Goal: Information Seeking & Learning: Learn about a topic

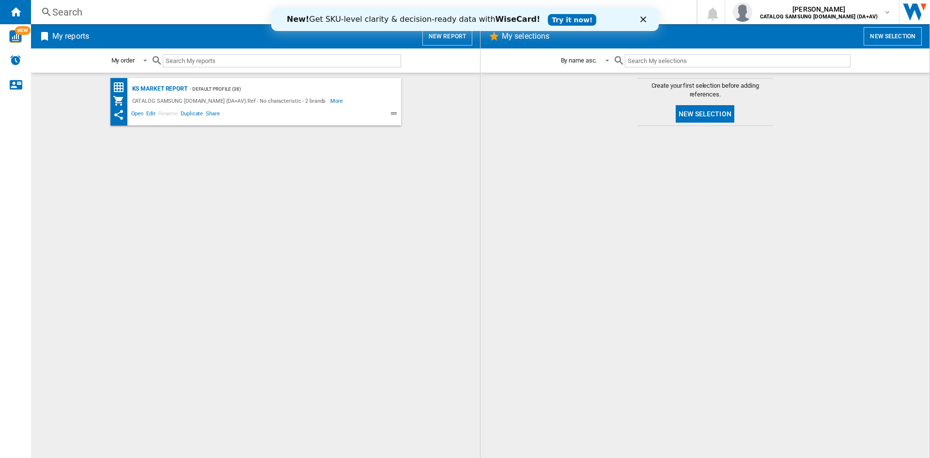
click at [220, 11] on div "Search" at bounding box center [361, 12] width 619 height 14
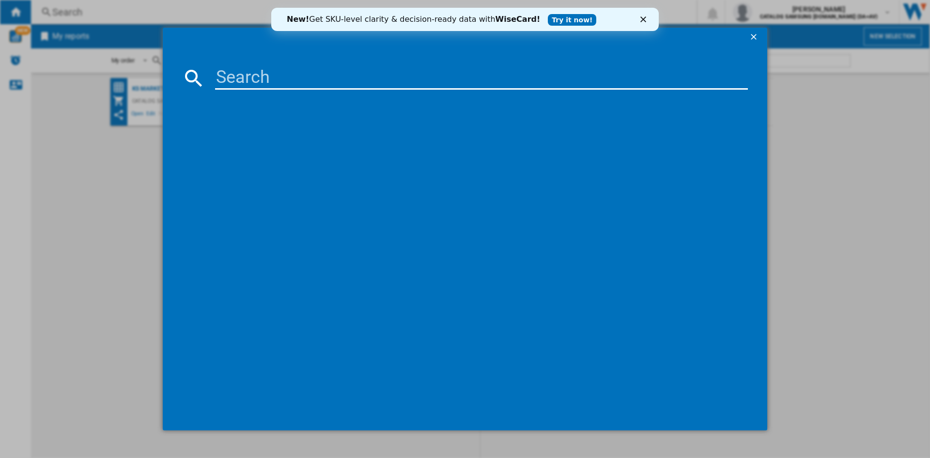
click at [276, 85] on input at bounding box center [481, 77] width 533 height 23
paste input "QE42S90FAEXXU"
type input "QE42S90FAEXXU"
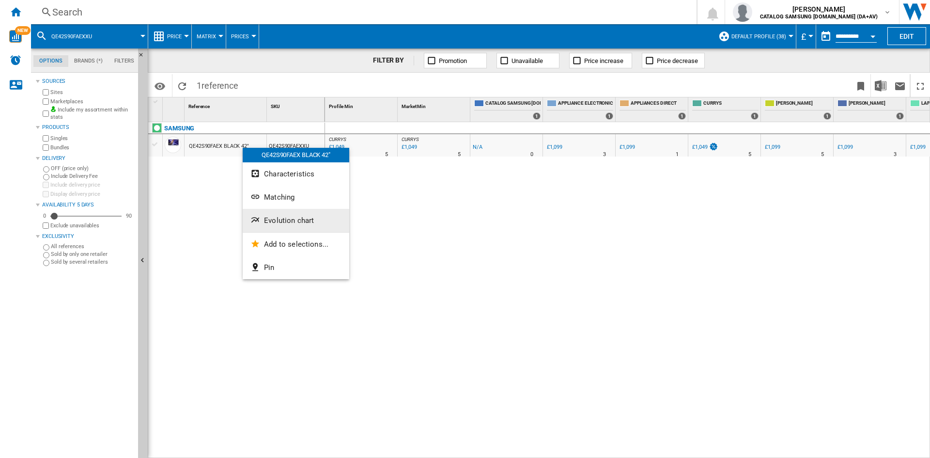
click at [299, 225] on button "Evolution chart" at bounding box center [296, 220] width 107 height 23
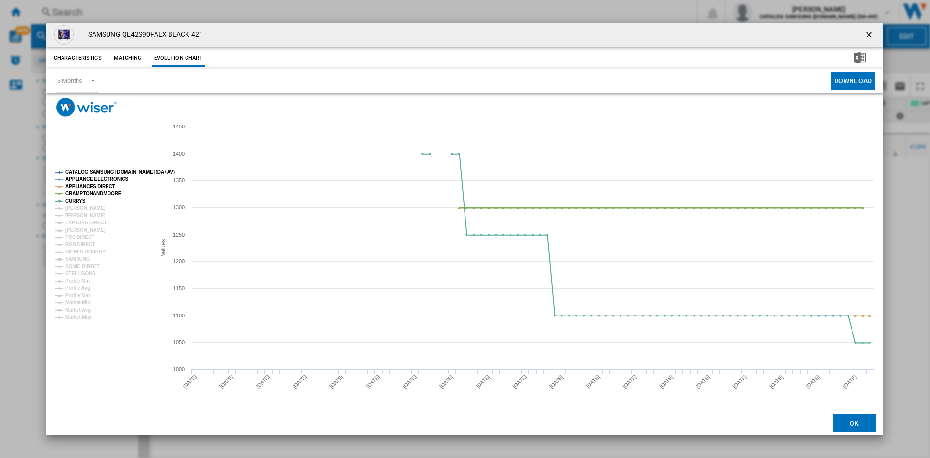
click at [92, 192] on tspan "CRAMPTONANDMOORE" at bounding box center [93, 193] width 56 height 5
click at [94, 184] on tspan "APPLIANCES DIRECT" at bounding box center [90, 186] width 50 height 5
click at [101, 176] on tspan "APPLIANCE ELECTRONICS" at bounding box center [96, 178] width 63 height 5
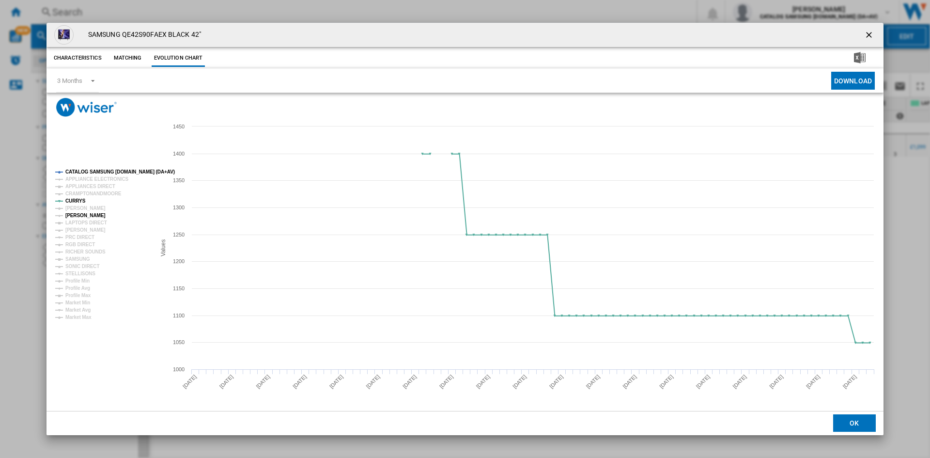
click at [83, 215] on tspan "[PERSON_NAME]" at bounding box center [85, 215] width 40 height 5
click at [84, 278] on tspan "Profile Min" at bounding box center [77, 280] width 24 height 5
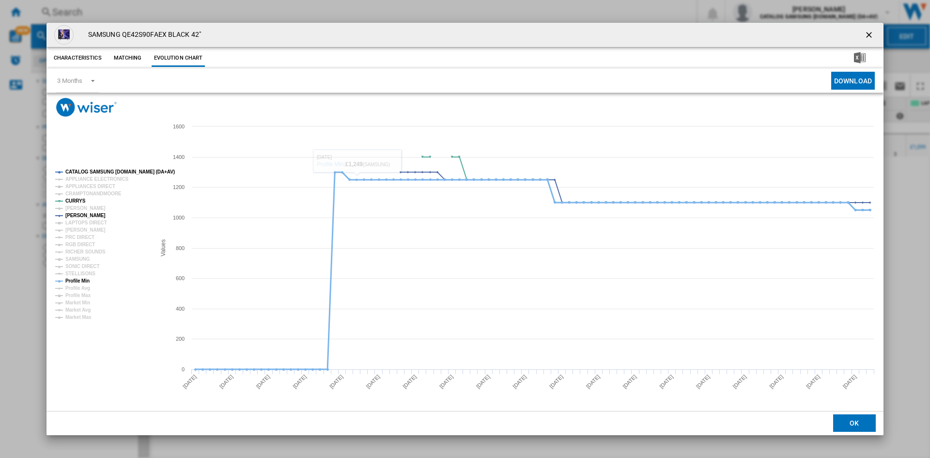
click at [70, 280] on tspan "Profile Min" at bounding box center [77, 280] width 24 height 5
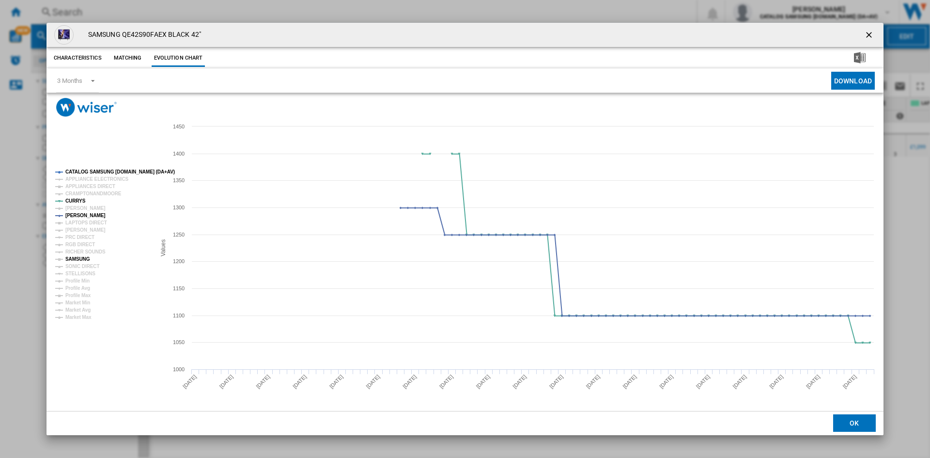
click at [84, 259] on tspan "SAMSUNG" at bounding box center [77, 258] width 25 height 5
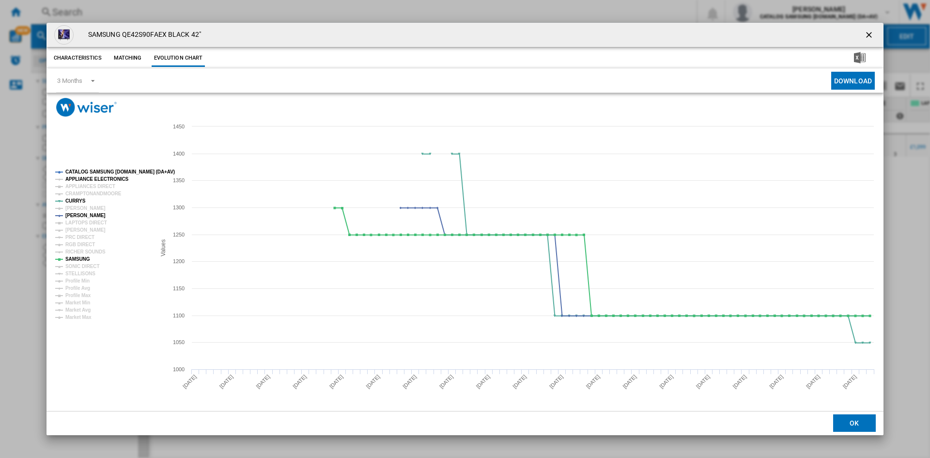
click at [92, 180] on tspan "APPLIANCE ELECTRONICS" at bounding box center [96, 178] width 63 height 5
click at [98, 179] on tspan "APPLIANCE ELECTRONICS" at bounding box center [96, 178] width 63 height 5
click at [95, 186] on tspan "APPLIANCES DIRECT" at bounding box center [90, 186] width 50 height 5
click at [94, 192] on tspan "CRAMPTONANDMOORE" at bounding box center [93, 193] width 56 height 5
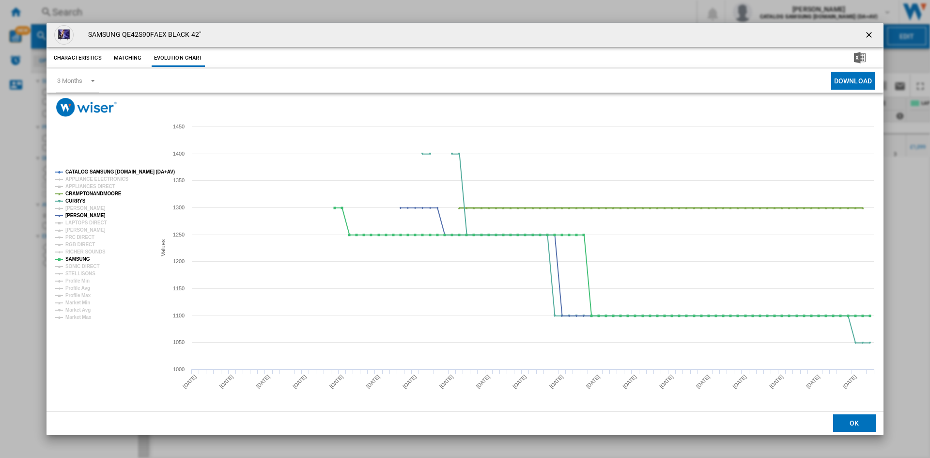
click at [94, 192] on tspan "CRAMPTONANDMOORE" at bounding box center [93, 193] width 56 height 5
click at [91, 206] on tspan "[PERSON_NAME]" at bounding box center [85, 207] width 40 height 5
click at [86, 230] on tspan "[PERSON_NAME]" at bounding box center [85, 229] width 40 height 5
click at [88, 229] on tspan "[PERSON_NAME]" at bounding box center [85, 229] width 40 height 5
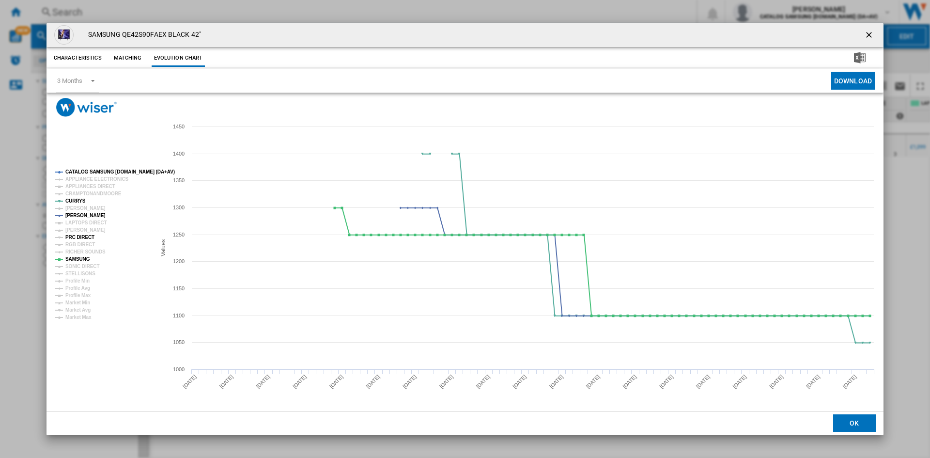
click at [85, 234] on tspan "PRC DIRECT" at bounding box center [79, 236] width 29 height 5
click at [85, 242] on tspan "RGB DIRECT" at bounding box center [80, 244] width 30 height 5
click at [81, 251] on tspan "RICHER SOUNDS" at bounding box center [85, 251] width 40 height 5
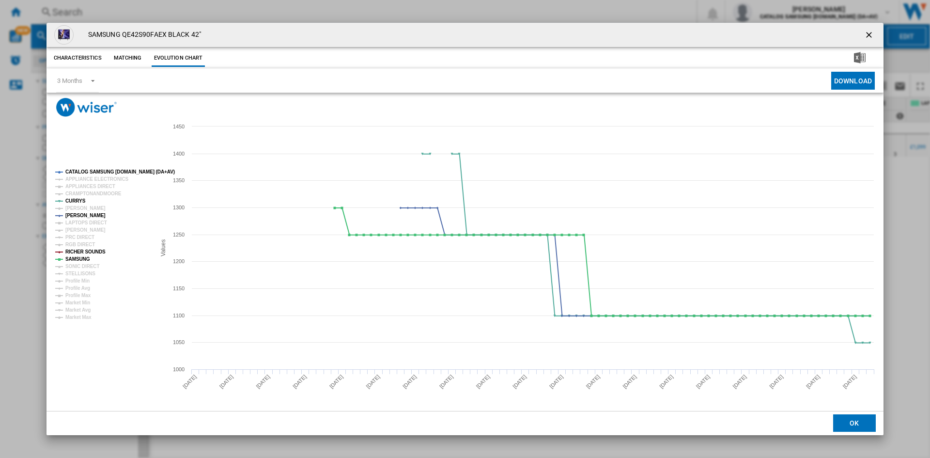
click at [81, 251] on tspan "RICHER SOUNDS" at bounding box center [85, 251] width 40 height 5
click at [85, 275] on tspan "STELLISONS" at bounding box center [80, 273] width 30 height 5
click at [871, 31] on ng-md-icon "getI18NText('BUTTONS.CLOSE_DIALOG')" at bounding box center [870, 36] width 12 height 12
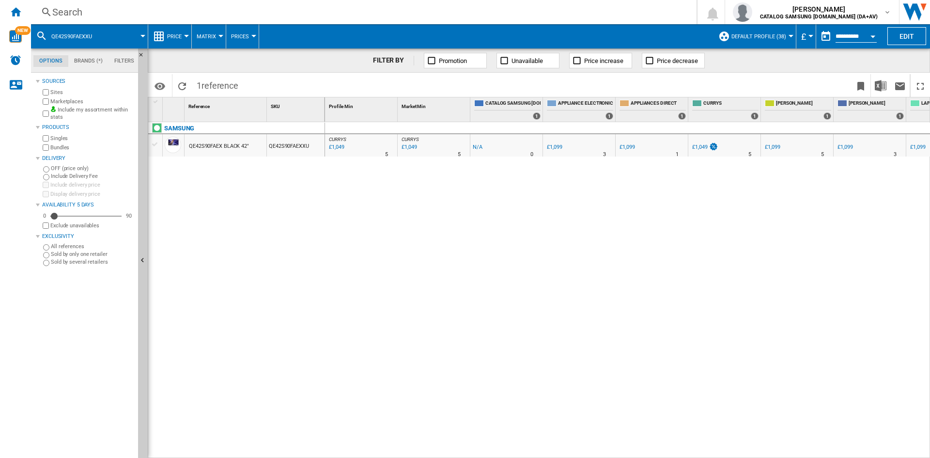
click at [95, 12] on div "Search" at bounding box center [361, 12] width 619 height 14
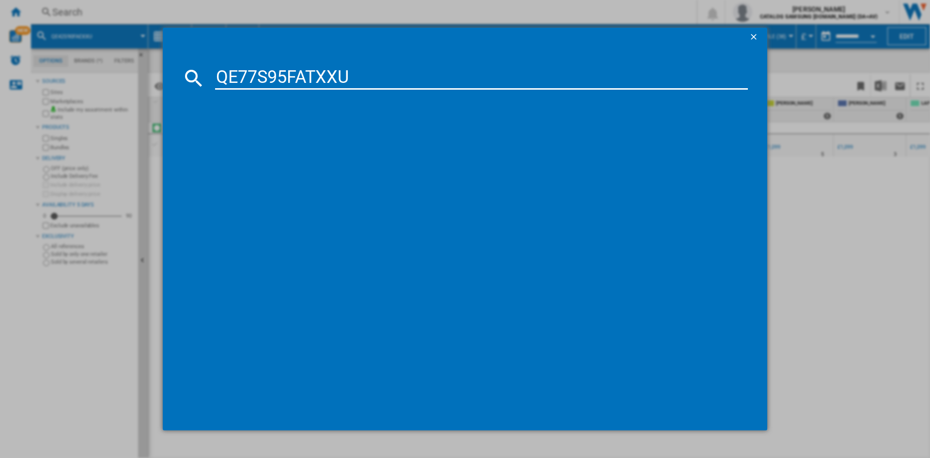
type input "QE77S95FATXXU"
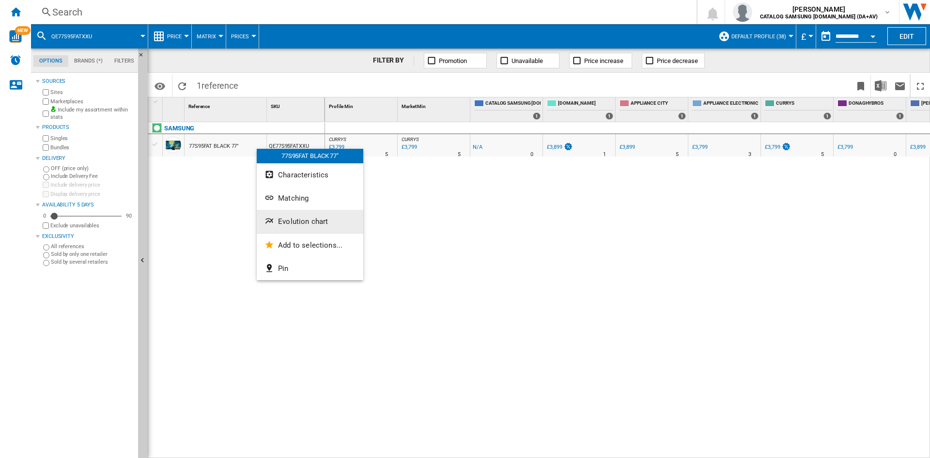
click at [304, 220] on span "Evolution chart" at bounding box center [303, 221] width 50 height 9
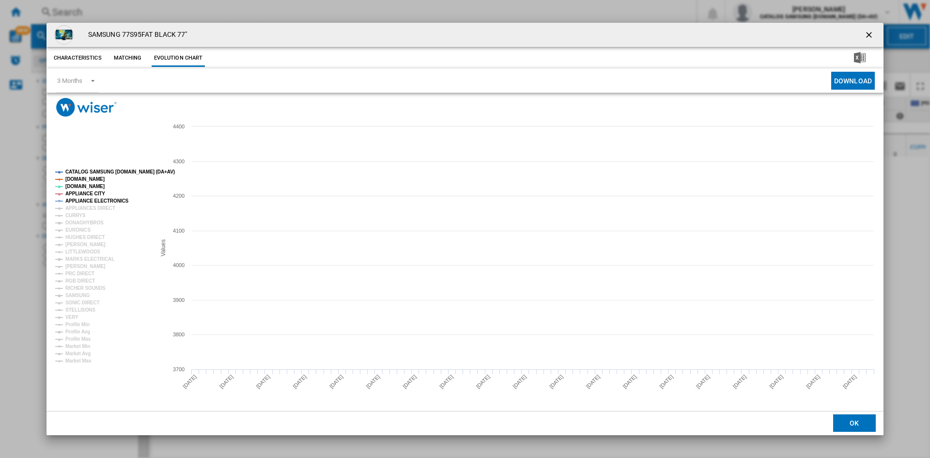
click at [85, 198] on tspan "APPLIANCE ELECTRONICS" at bounding box center [96, 200] width 63 height 5
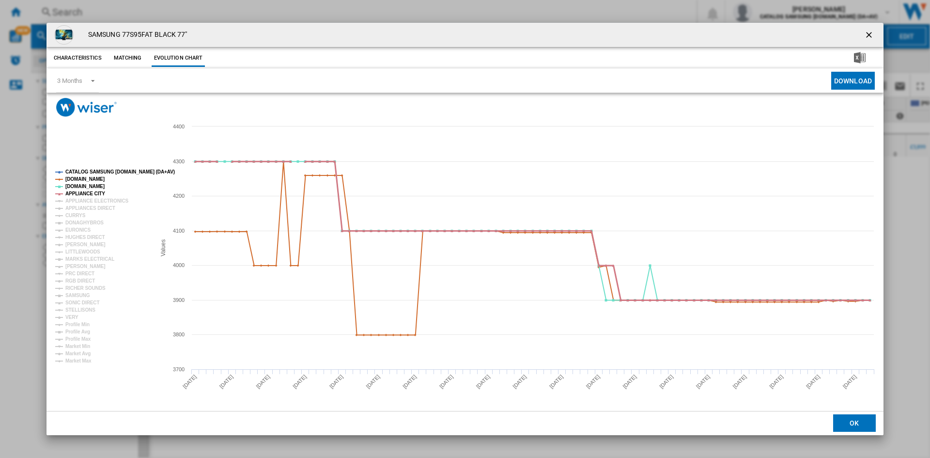
click at [86, 192] on tspan "APPLIANCE CITY" at bounding box center [85, 193] width 40 height 5
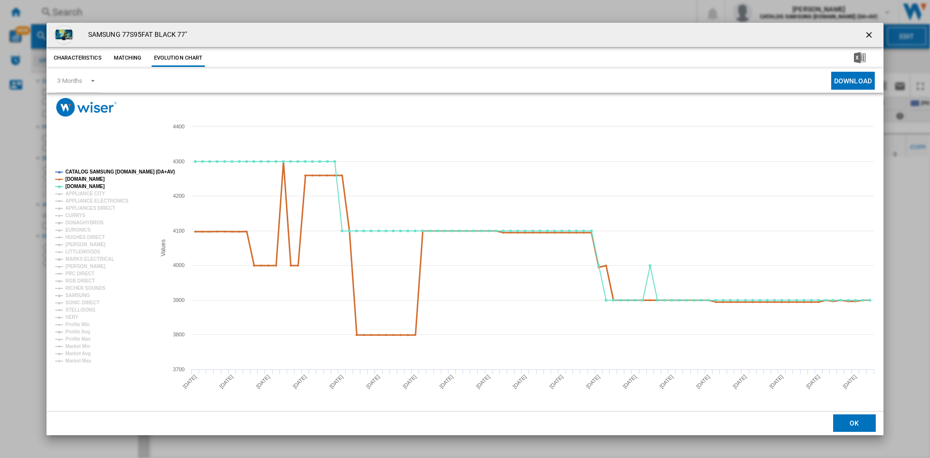
click at [87, 180] on tspan "[DOMAIN_NAME]" at bounding box center [84, 178] width 39 height 5
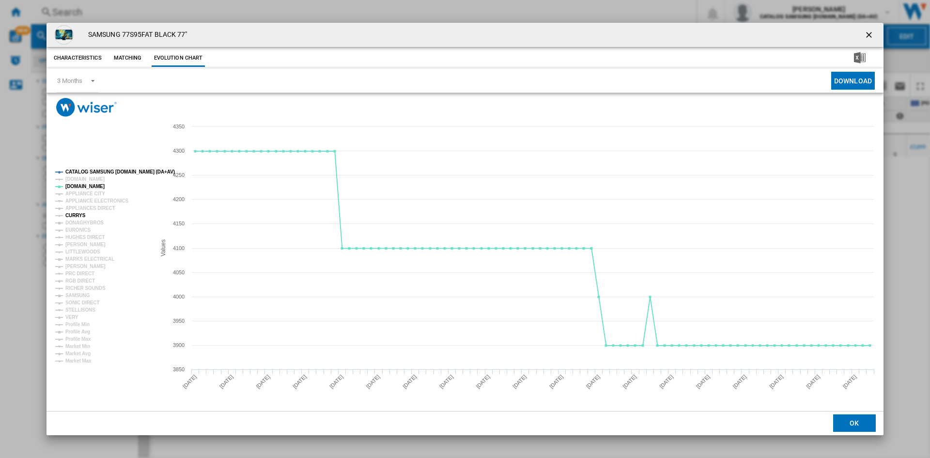
click at [82, 215] on tspan "CURRYS" at bounding box center [75, 215] width 20 height 5
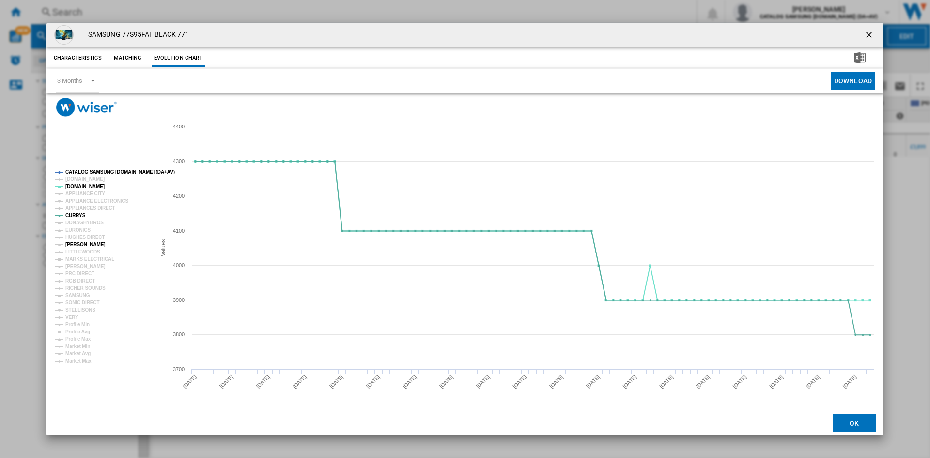
click at [84, 243] on tspan "[PERSON_NAME]" at bounding box center [85, 244] width 40 height 5
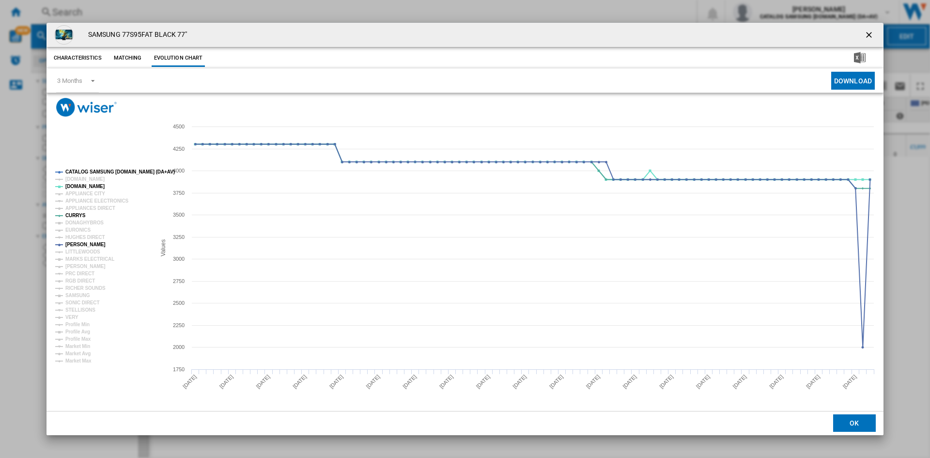
click at [83, 296] on tspan "SAMSUNG" at bounding box center [77, 294] width 25 height 5
drag, startPoint x: 865, startPoint y: 31, endPoint x: 858, endPoint y: 33, distance: 7.5
click at [865, 31] on ng-md-icon "getI18NText('BUTTONS.CLOSE_DIALOG')" at bounding box center [870, 36] width 12 height 12
